Goal: Task Accomplishment & Management: Complete application form

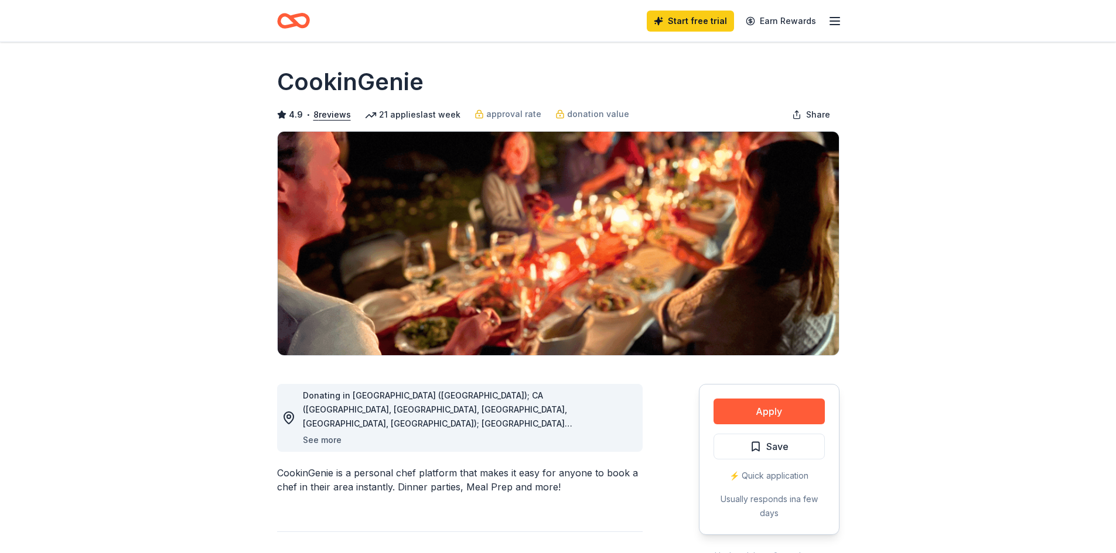
click at [320, 444] on button "See more" at bounding box center [322, 440] width 39 height 14
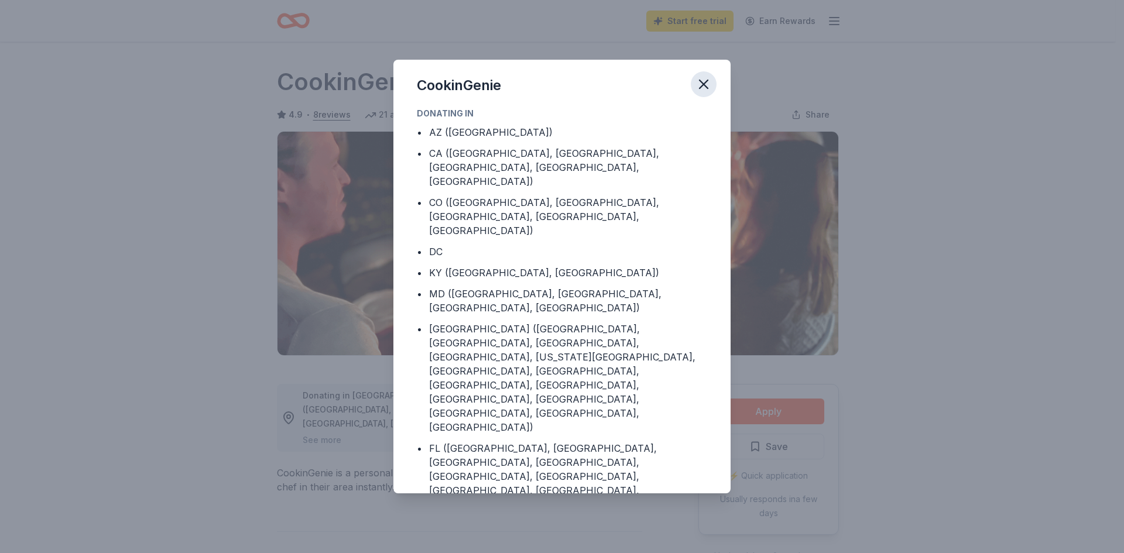
click at [706, 82] on icon "button" at bounding box center [704, 84] width 8 height 8
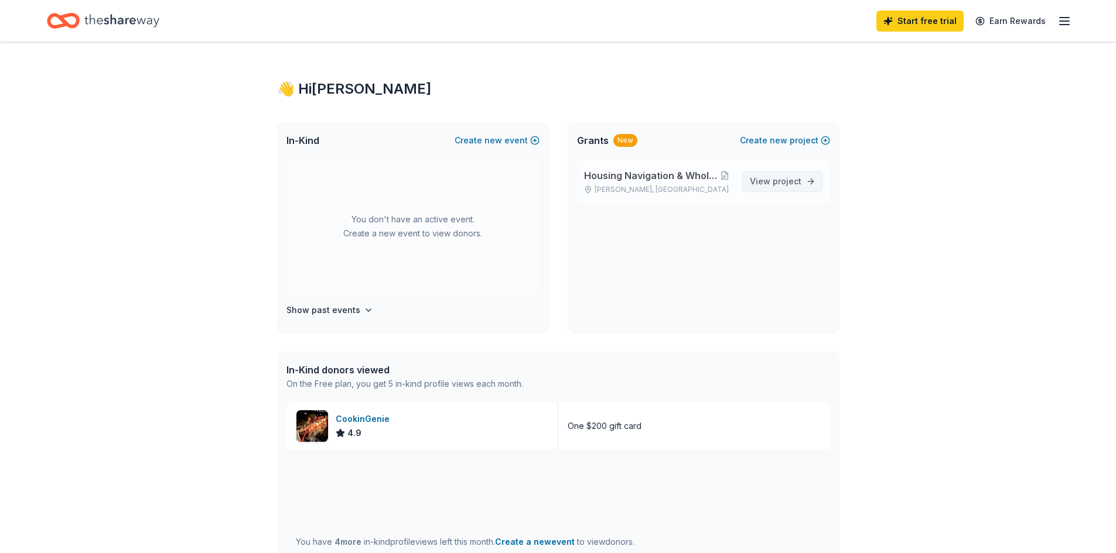
click at [795, 181] on span "project" at bounding box center [786, 181] width 29 height 10
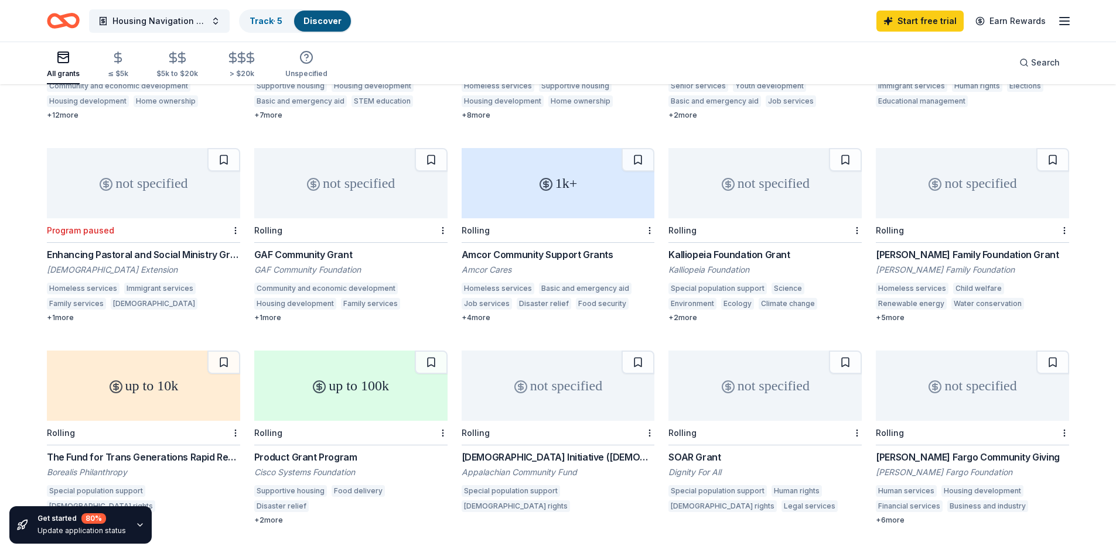
scroll to position [472, 0]
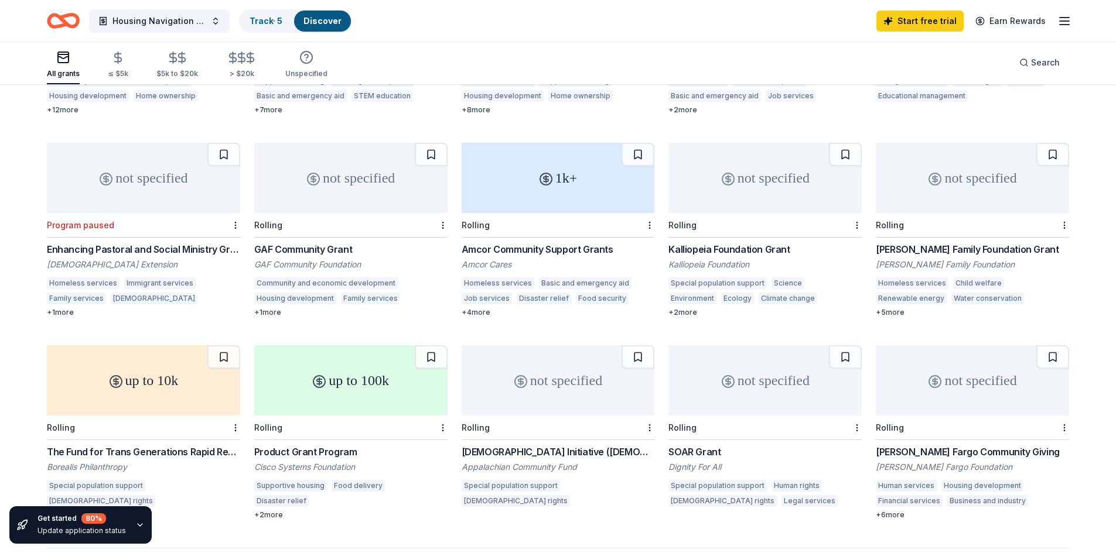
click at [1022, 242] on div "[PERSON_NAME] Family Foundation Grant" at bounding box center [972, 249] width 193 height 14
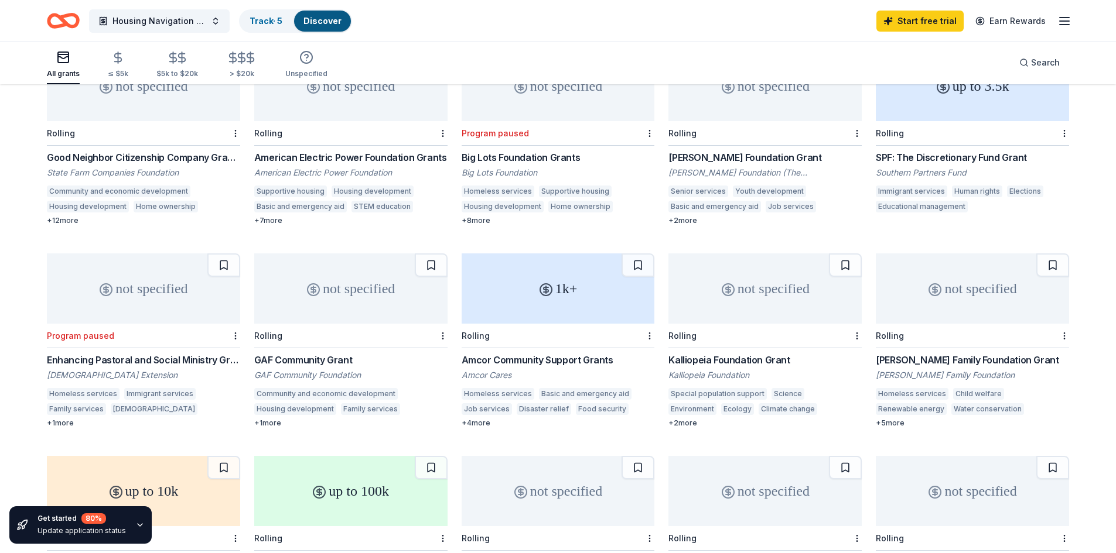
scroll to position [353, 0]
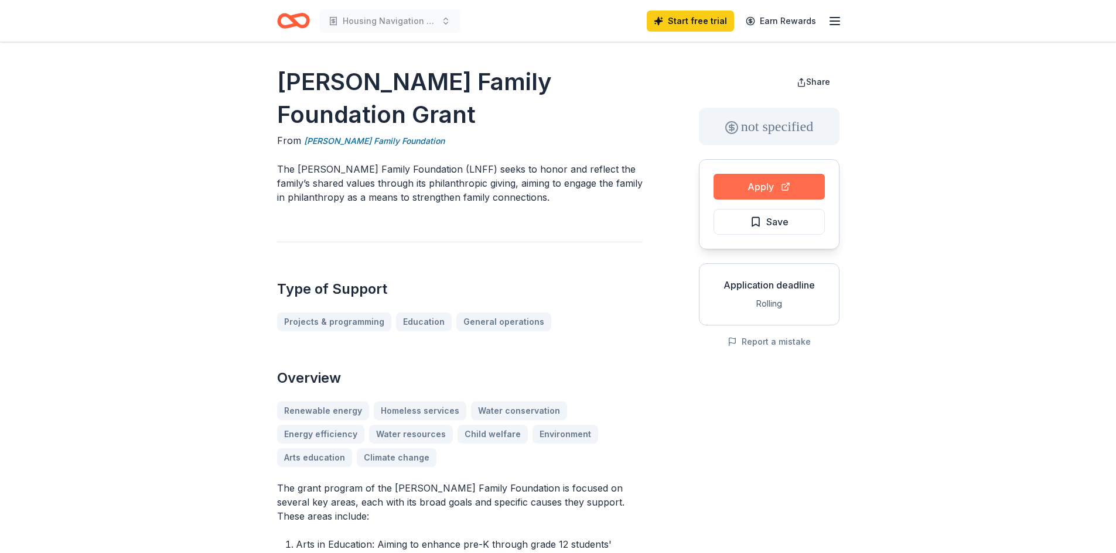
click at [770, 184] on button "Apply" at bounding box center [768, 187] width 111 height 26
